Goal: Information Seeking & Learning: Learn about a topic

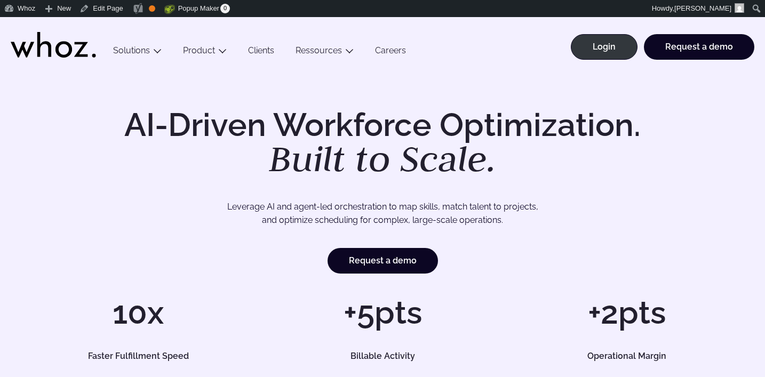
click at [368, 109] on h1 "AI-Driven Workforce Optimization. Built to Scale." at bounding box center [382, 143] width 547 height 68
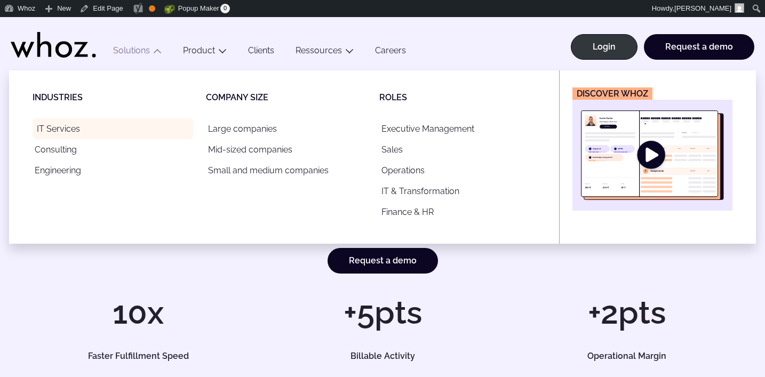
click at [58, 127] on link "IT Services" at bounding box center [113, 128] width 161 height 21
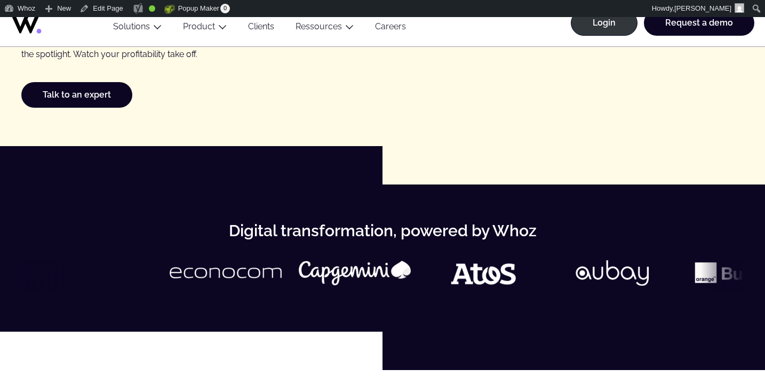
scroll to position [369, 0]
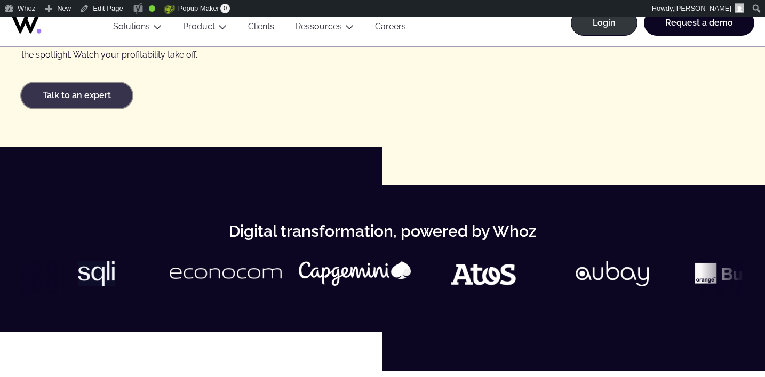
click at [81, 99] on link "Talk to an expert" at bounding box center [76, 96] width 111 height 26
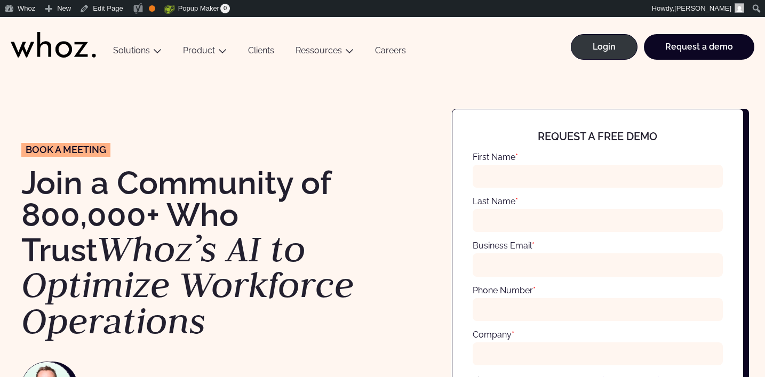
click at [383, 46] on link "Careers" at bounding box center [391, 52] width 52 height 14
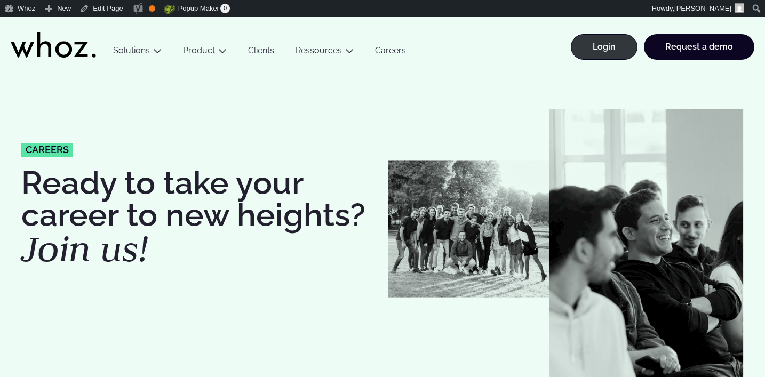
click at [262, 52] on link "Clients" at bounding box center [262, 52] width 48 height 14
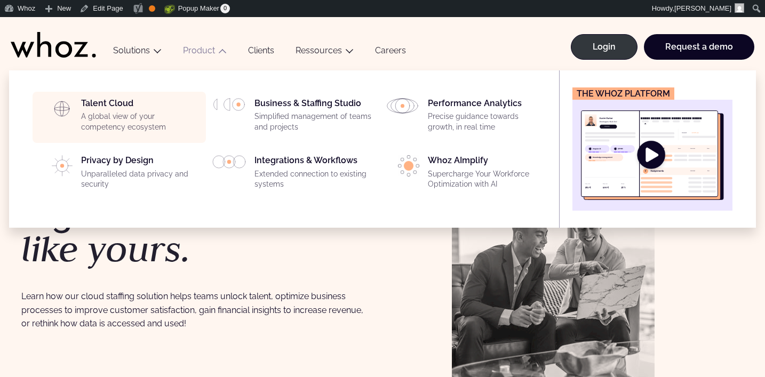
click at [146, 108] on div "Talent Cloud A global view of your competency ecosystem" at bounding box center [140, 117] width 118 height 38
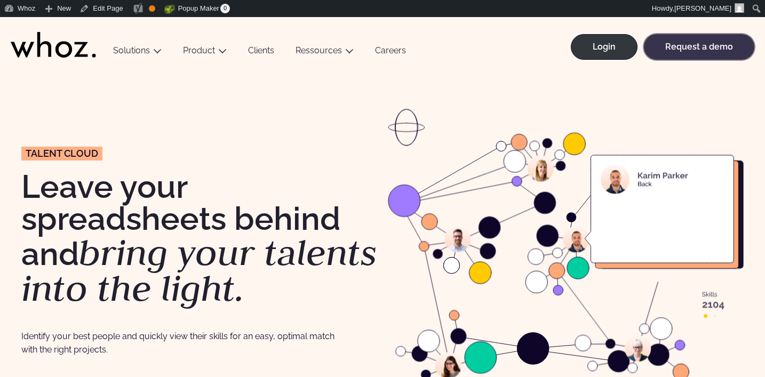
click at [681, 43] on link "Request a demo" at bounding box center [699, 47] width 110 height 26
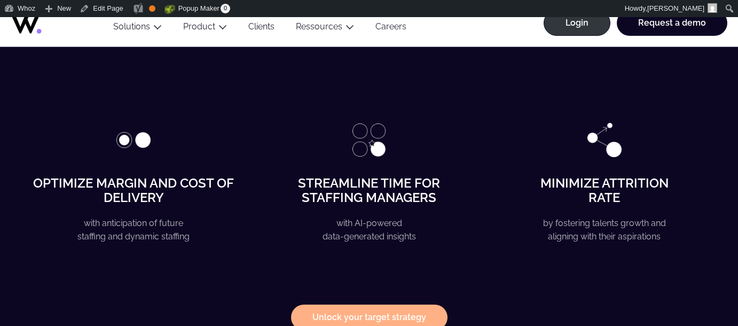
scroll to position [1941, 0]
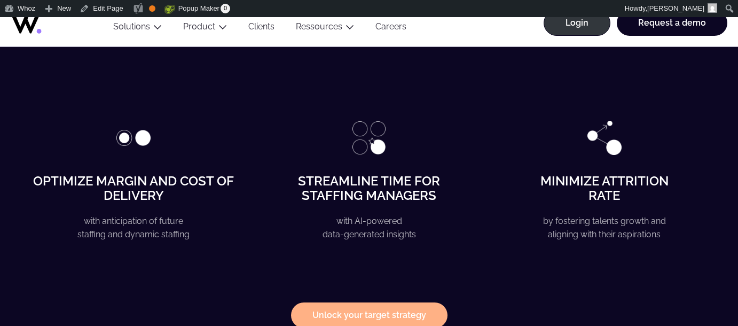
click at [374, 315] on div "Unlocking key strategies to maximize operational performance, margin and revenu…" at bounding box center [369, 56] width 738 height 619
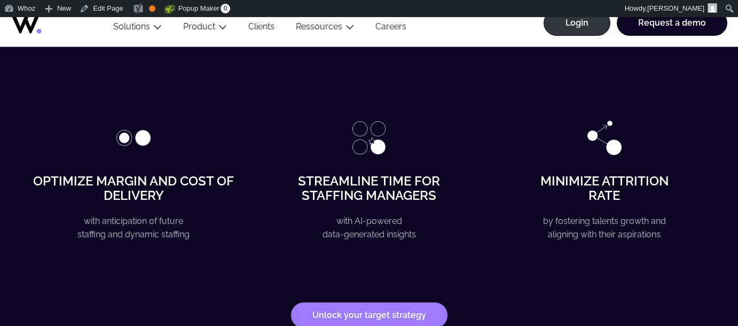
click at [368, 311] on strong "Unlock your target strategy" at bounding box center [369, 315] width 114 height 9
